Goal: Use online tool/utility: Utilize a website feature to perform a specific function

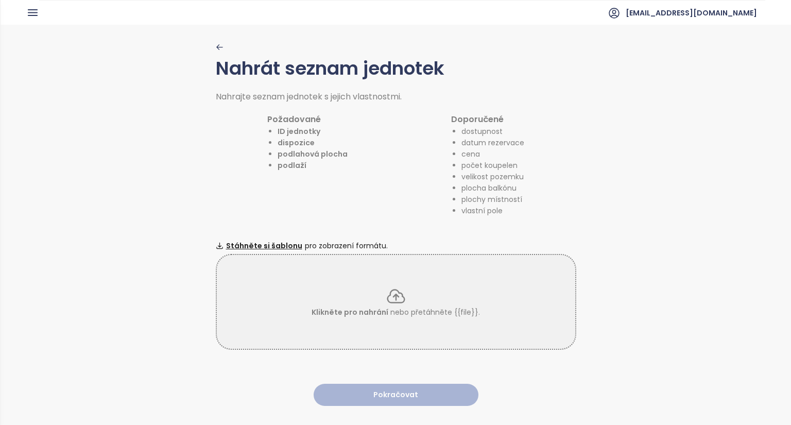
click at [433, 306] on p "Klikněte pro nahrání nebo přetáhněte {{file}}." at bounding box center [396, 311] width 168 height 11
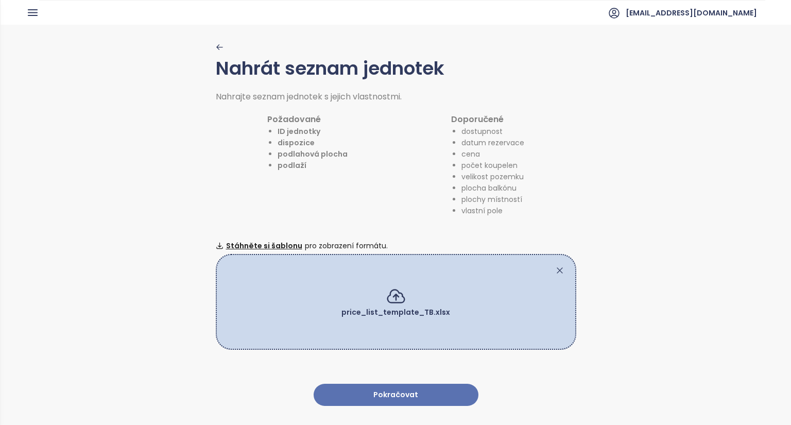
click at [414, 385] on button "Pokračovat" at bounding box center [396, 395] width 165 height 22
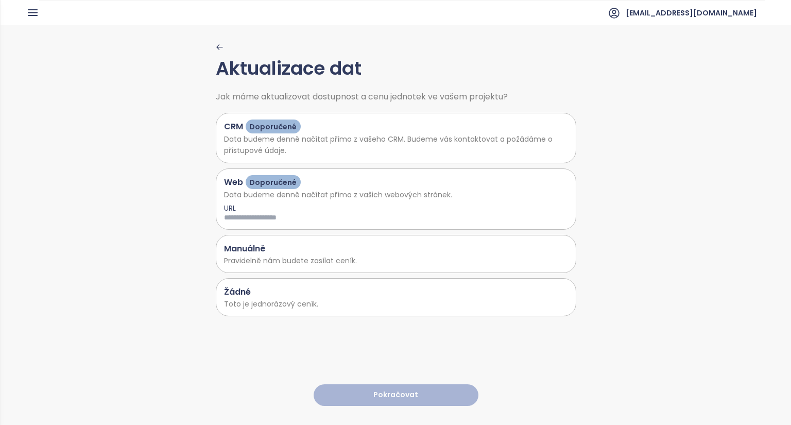
click at [298, 303] on p "Toto je jednorázový ceník." at bounding box center [396, 303] width 344 height 11
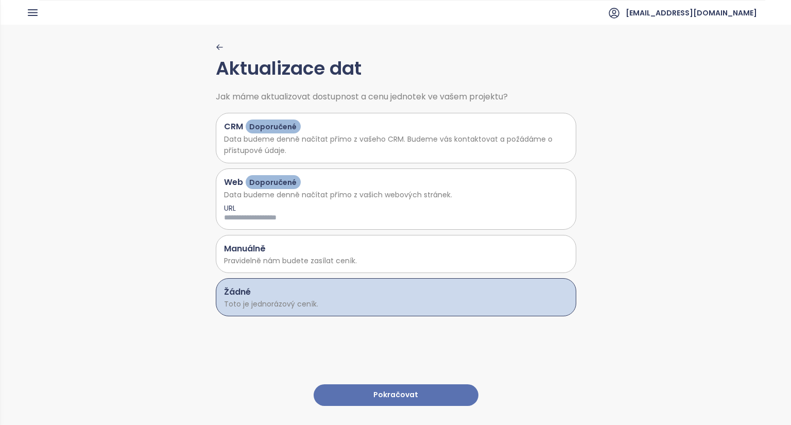
click at [395, 386] on button "Pokračovat" at bounding box center [396, 395] width 165 height 22
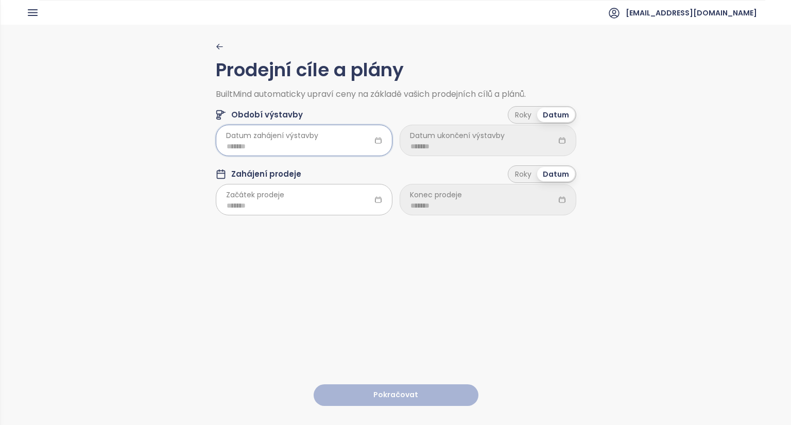
click at [257, 142] on input at bounding box center [304, 146] width 155 height 11
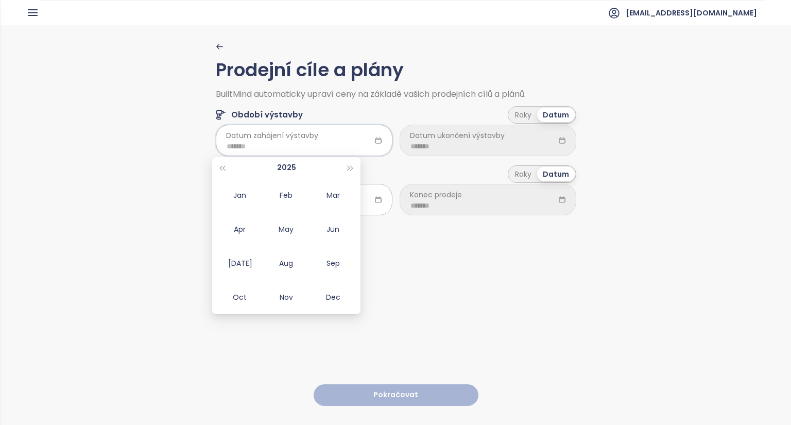
click at [410, 245] on div "Prodejní cíle a plány BuiltMind automaticky upraví ceny na základě vašich prode…" at bounding box center [396, 224] width 361 height 399
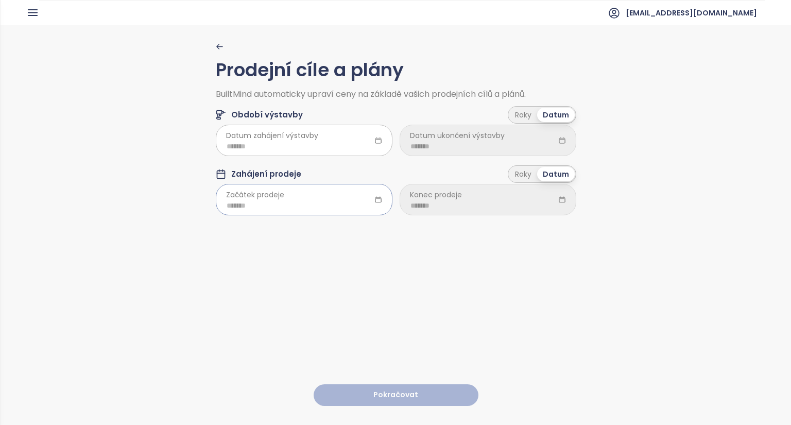
click at [258, 204] on input at bounding box center [304, 205] width 155 height 11
click at [236, 288] on div "Apr" at bounding box center [239, 288] width 31 height 12
type input "*******"
click at [439, 208] on input at bounding box center [487, 205] width 155 height 11
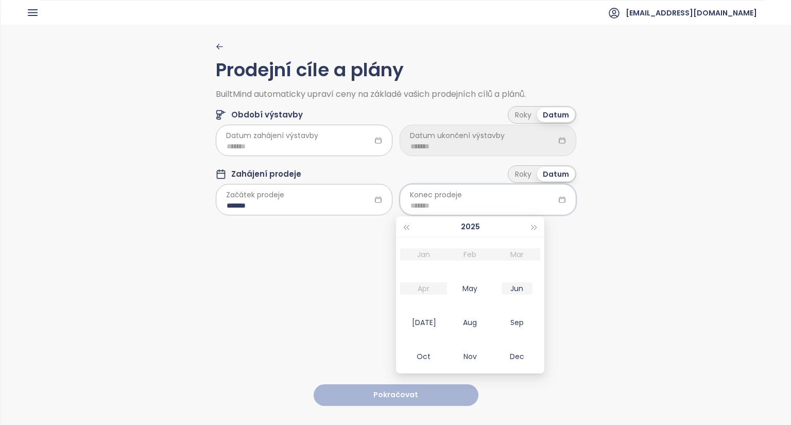
type input "*******"
click at [280, 145] on input at bounding box center [304, 146] width 155 height 11
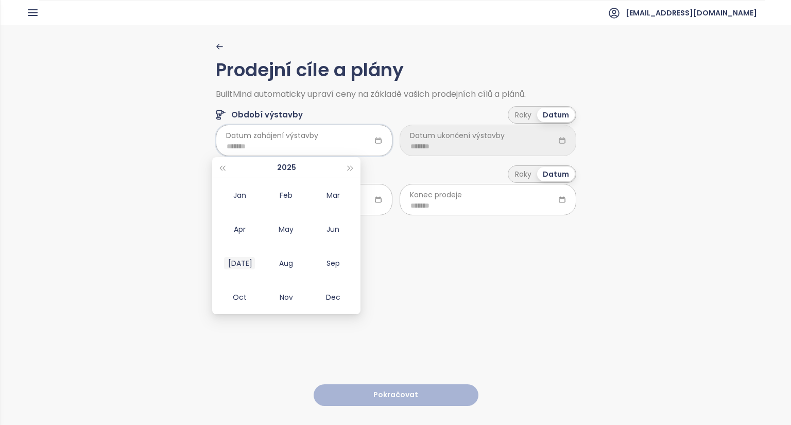
click at [239, 266] on div "[DATE]" at bounding box center [239, 263] width 31 height 12
type input "*******"
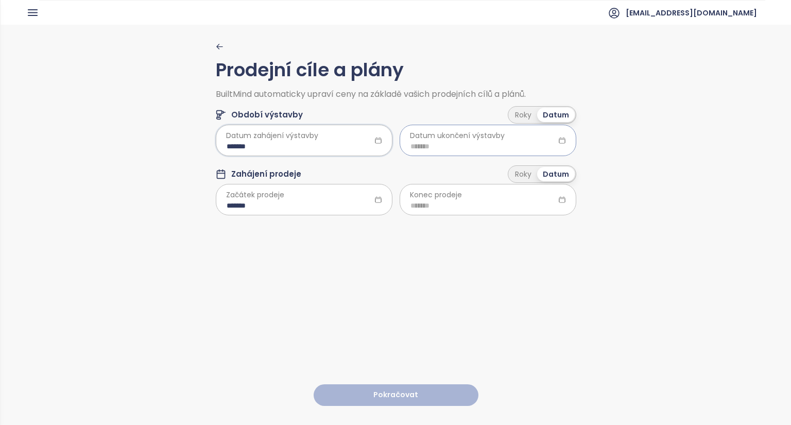
click at [469, 150] on input at bounding box center [487, 146] width 155 height 11
click at [536, 165] on button "button" at bounding box center [534, 167] width 11 height 21
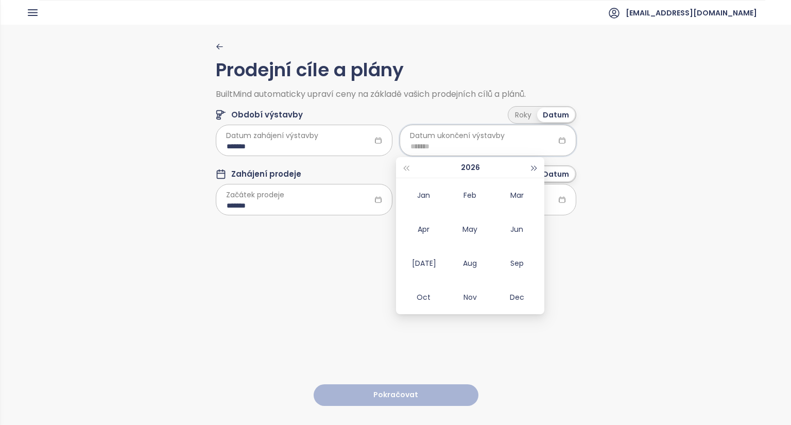
click at [536, 165] on button "button" at bounding box center [534, 167] width 11 height 21
click at [517, 261] on div "Sep" at bounding box center [517, 263] width 31 height 12
type input "*******"
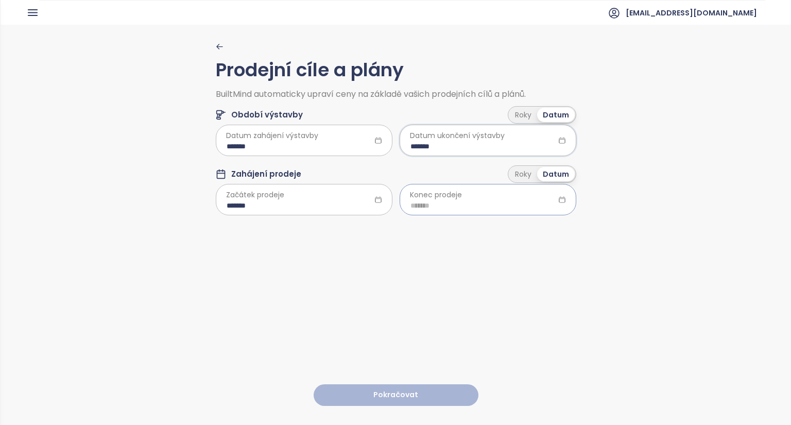
click at [442, 205] on input at bounding box center [487, 205] width 155 height 11
click at [532, 231] on button "button" at bounding box center [534, 226] width 11 height 21
click at [519, 357] on div "Dec" at bounding box center [517, 356] width 31 height 12
type input "*******"
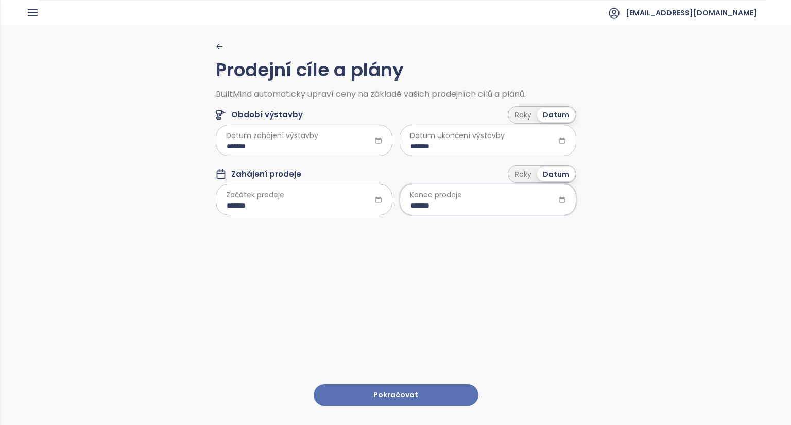
click at [418, 392] on button "Pokračovat" at bounding box center [396, 395] width 165 height 22
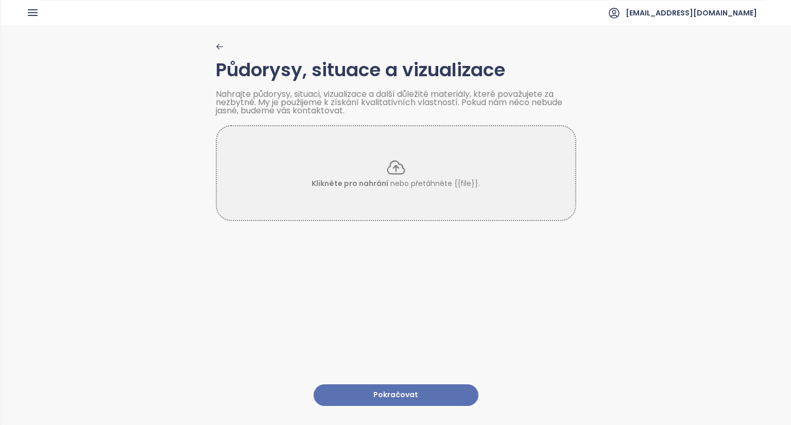
click at [420, 396] on button "Pokračovat" at bounding box center [396, 395] width 165 height 22
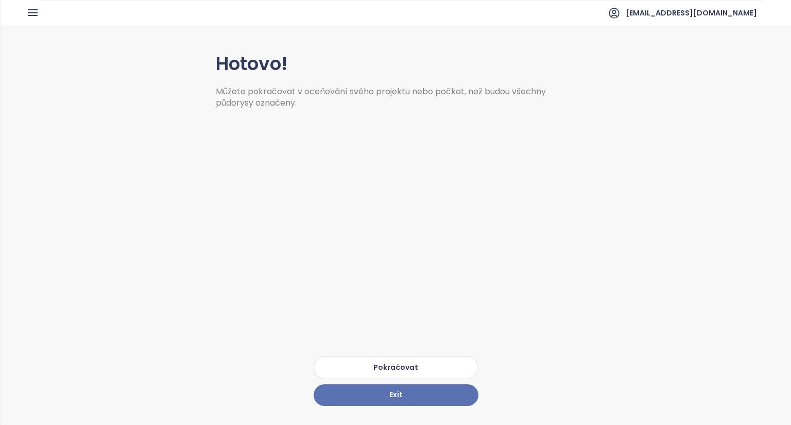
click at [437, 356] on button "Pokračovat" at bounding box center [396, 367] width 165 height 23
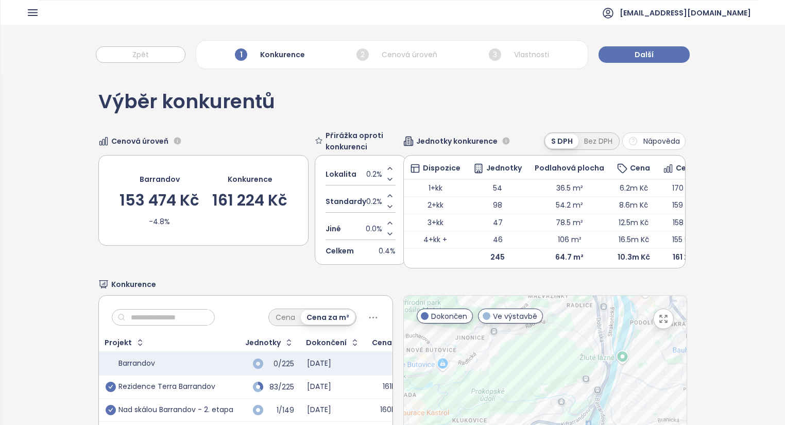
click at [312, 118] on div "Výběr konkurentů Cenová úroveň Barrandov 153 474 Kč -4.8% Konkurence 161 224 Kč…" at bounding box center [392, 322] width 588 height 496
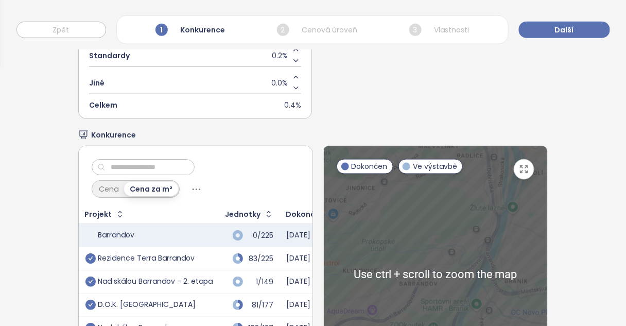
scroll to position [330, 0]
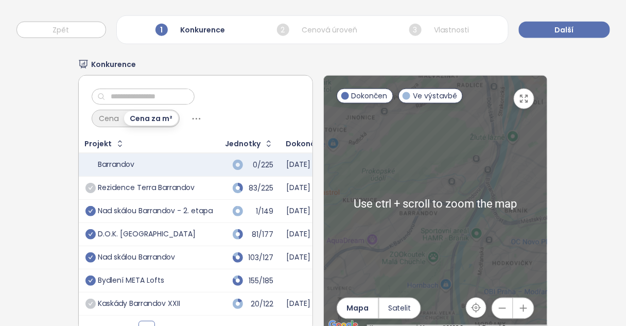
click at [90, 185] on icon "check-circle" at bounding box center [90, 188] width 10 height 10
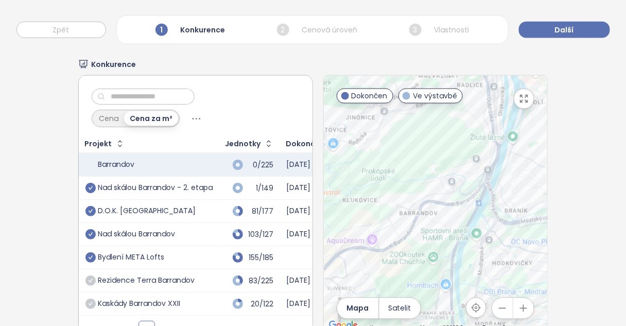
scroll to position [22, 0]
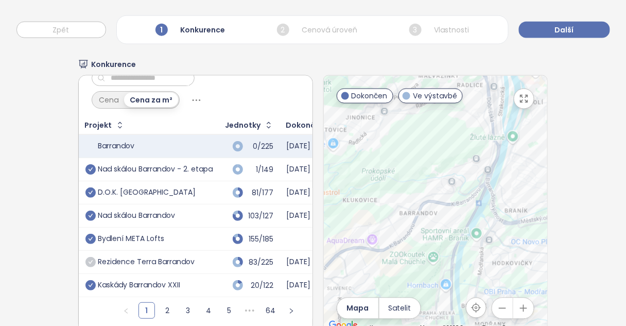
click at [91, 280] on icon "check-circle" at bounding box center [90, 285] width 10 height 10
click at [160, 307] on link "2" at bounding box center [167, 310] width 15 height 15
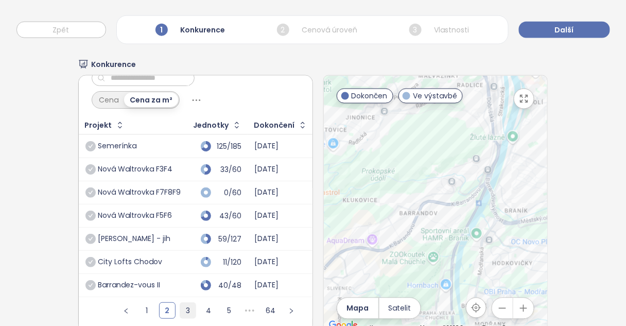
click at [180, 305] on link "3" at bounding box center [187, 310] width 15 height 15
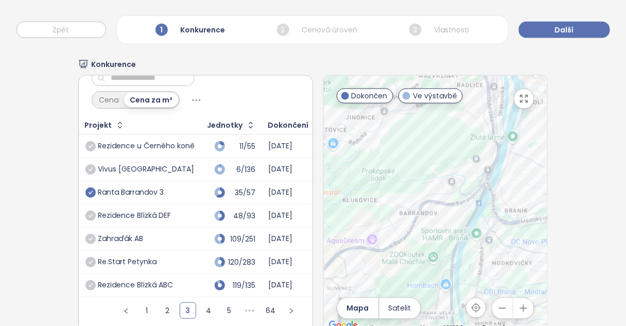
click at [89, 187] on icon "check-circle" at bounding box center [90, 192] width 10 height 10
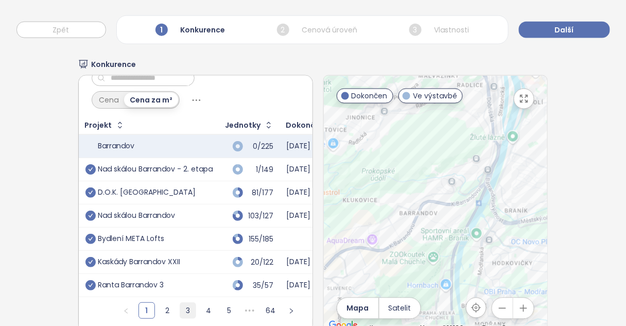
click at [180, 311] on link "3" at bounding box center [187, 310] width 15 height 15
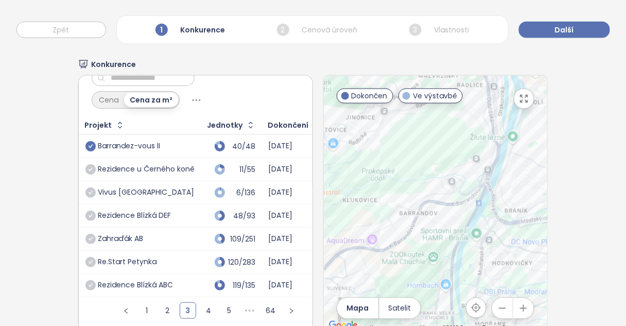
click at [90, 141] on icon "check-circle" at bounding box center [90, 146] width 10 height 10
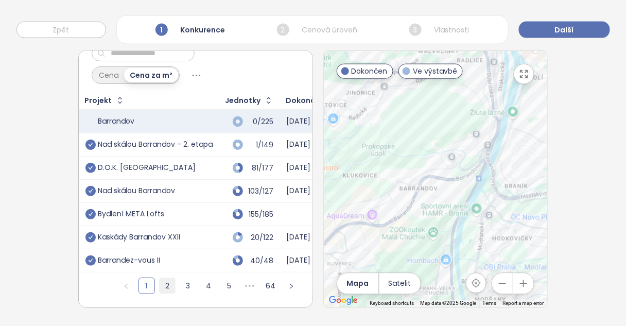
click at [162, 283] on link "2" at bounding box center [167, 285] width 15 height 15
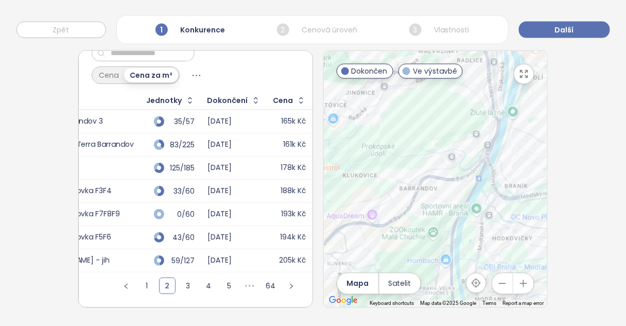
scroll to position [0, 0]
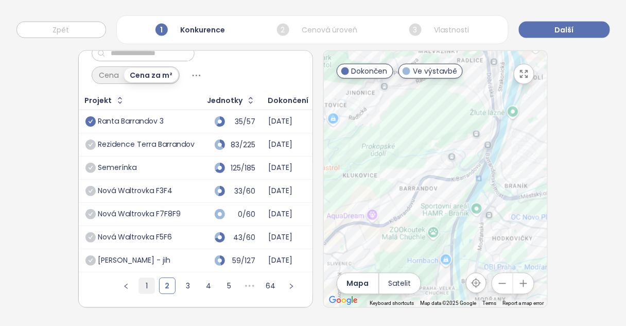
click at [139, 284] on link "1" at bounding box center [146, 285] width 15 height 15
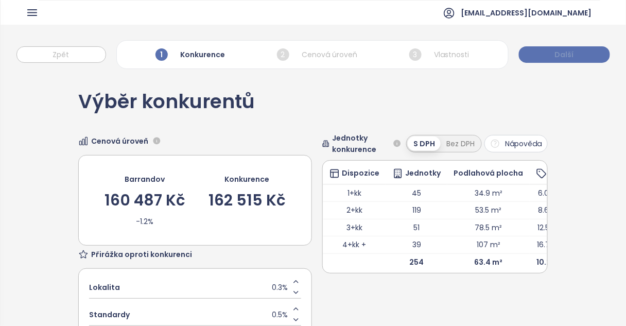
click at [566, 56] on span "Další" at bounding box center [564, 54] width 19 height 11
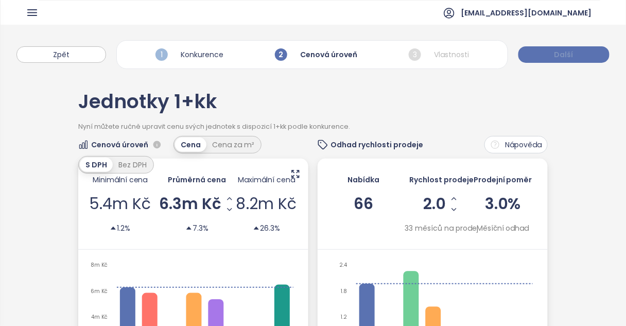
click at [572, 54] on button "Další" at bounding box center [564, 54] width 91 height 16
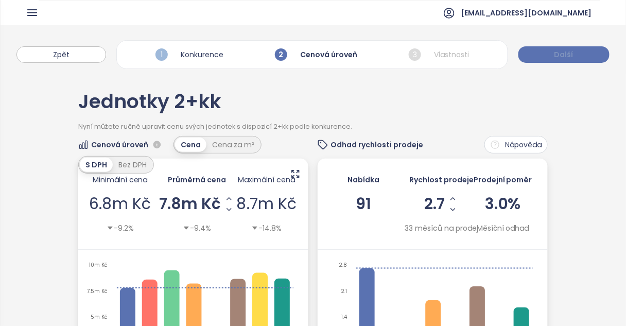
click at [572, 54] on button "Další" at bounding box center [564, 54] width 91 height 16
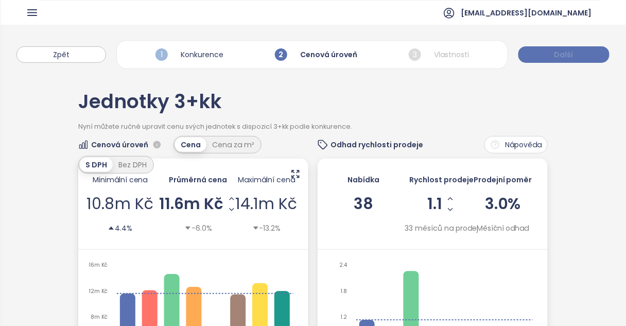
click at [572, 54] on button "Další" at bounding box center [564, 54] width 91 height 16
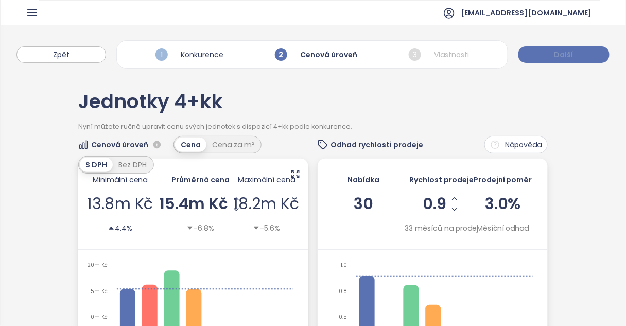
click at [572, 54] on button "Další" at bounding box center [564, 54] width 91 height 16
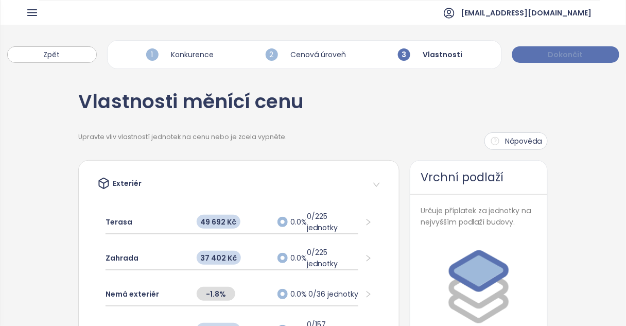
click at [564, 53] on span "Dokončit" at bounding box center [566, 54] width 35 height 11
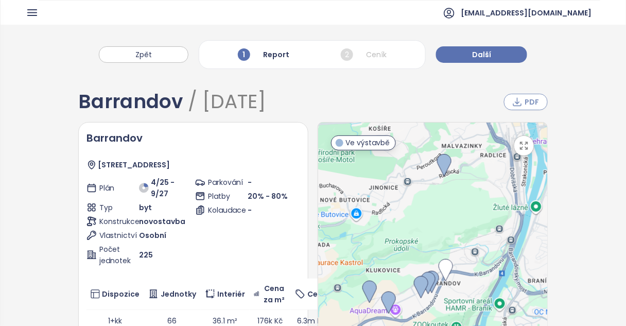
click at [516, 104] on icon "button" at bounding box center [517, 102] width 10 height 10
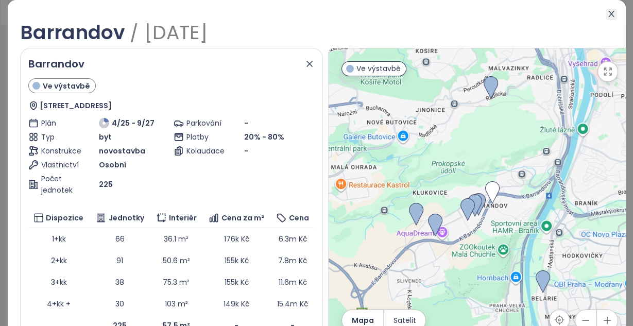
click at [609, 12] on icon "close" at bounding box center [611, 14] width 8 height 8
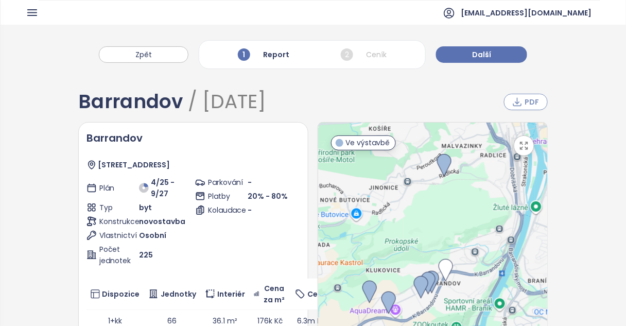
click at [529, 97] on span "PDF" at bounding box center [532, 101] width 14 height 11
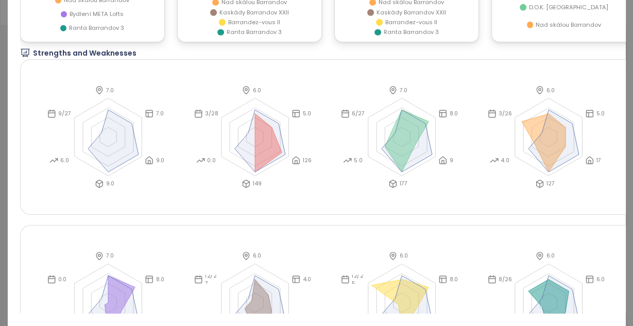
scroll to position [101, 0]
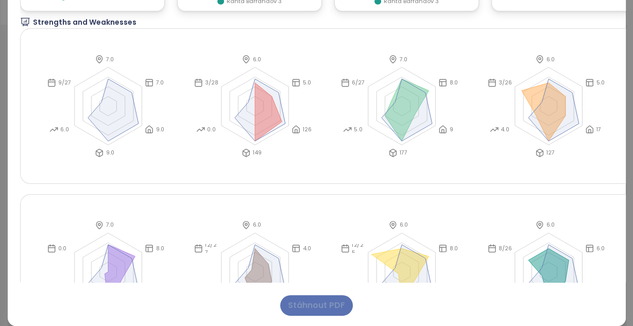
click at [295, 310] on span "Stáhnout PDF" at bounding box center [316, 305] width 57 height 13
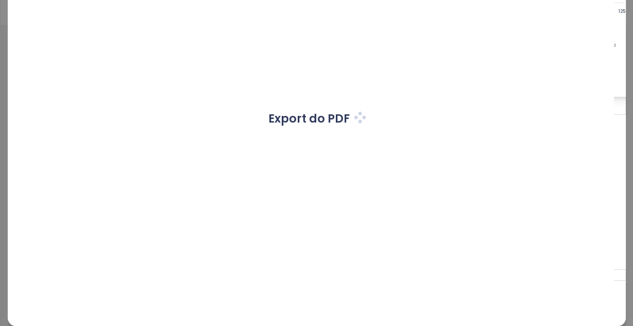
scroll to position [2491, 0]
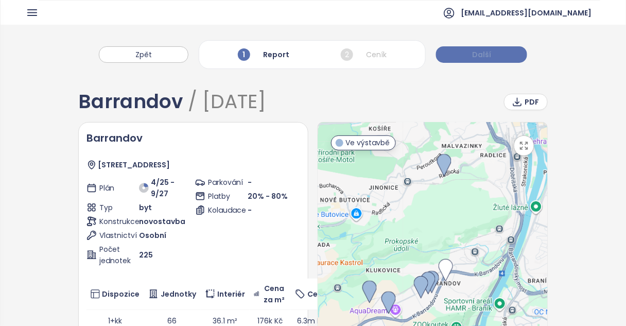
click at [473, 55] on span "Další" at bounding box center [481, 54] width 19 height 11
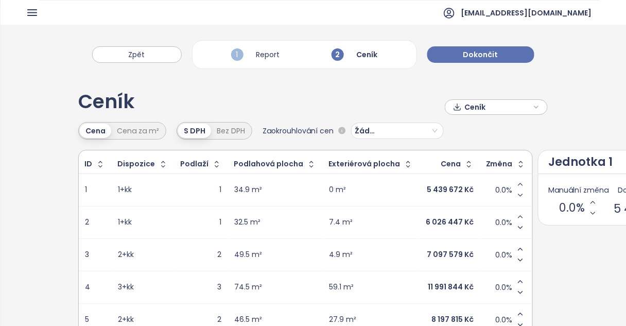
click at [508, 107] on span "Ceník" at bounding box center [498, 106] width 66 height 15
click at [474, 159] on span "Stáhnout" at bounding box center [484, 158] width 36 height 11
